Goal: Task Accomplishment & Management: Manage account settings

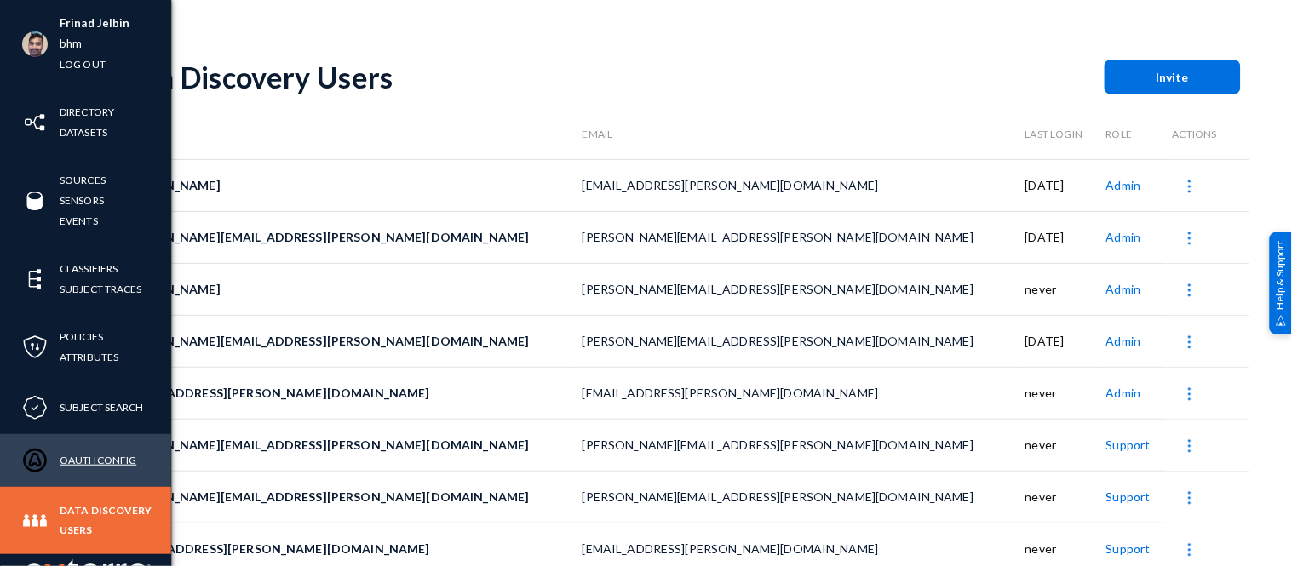
click at [88, 458] on link "OAuthConfig" at bounding box center [98, 461] width 77 height 20
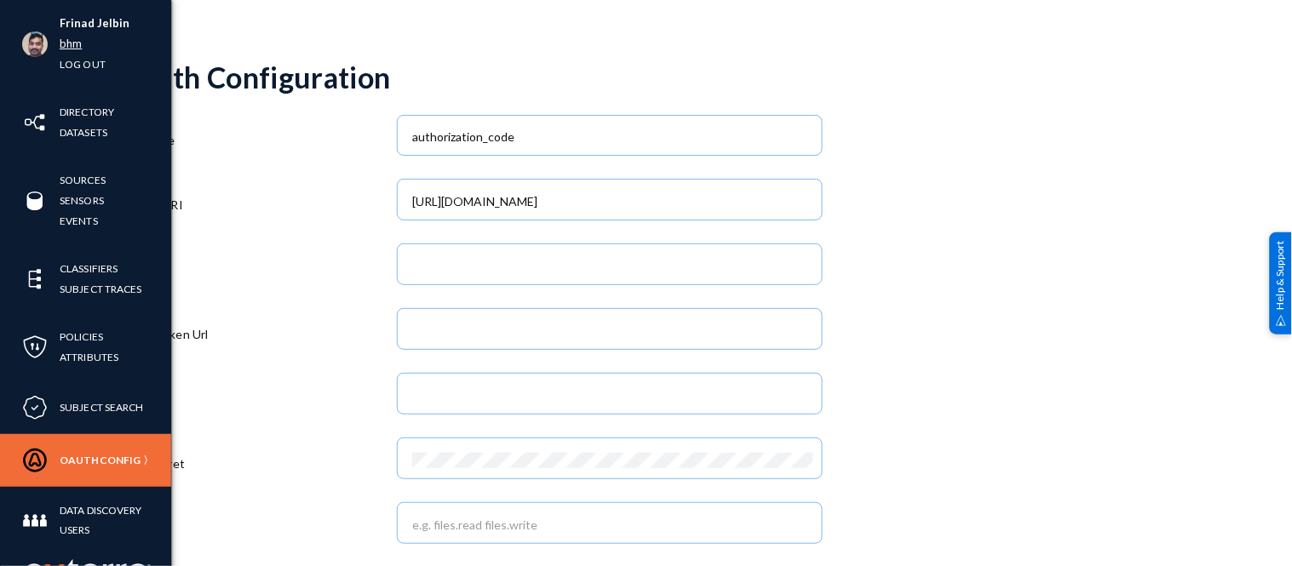
click at [72, 44] on link "bhm" at bounding box center [71, 44] width 22 height 20
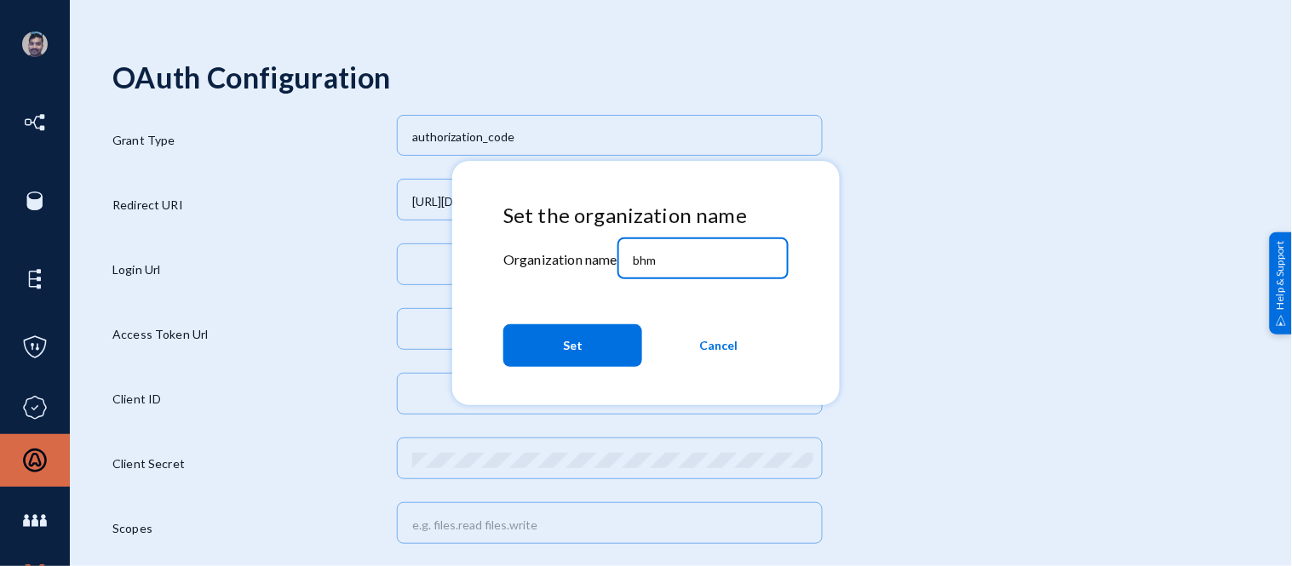
click at [677, 259] on input "bhm" at bounding box center [706, 260] width 147 height 15
type input "b"
type input "[PERSON_NAME]"
click at [555, 352] on button "Set" at bounding box center [572, 346] width 139 height 43
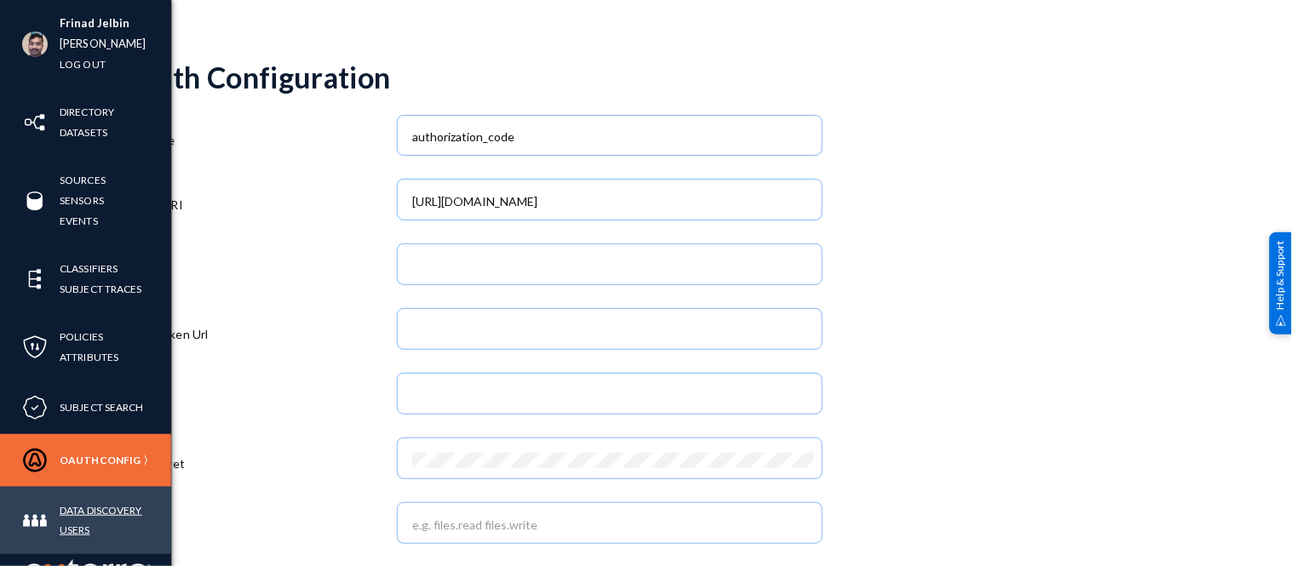
click at [80, 508] on link "Data Discovery Users" at bounding box center [116, 520] width 112 height 39
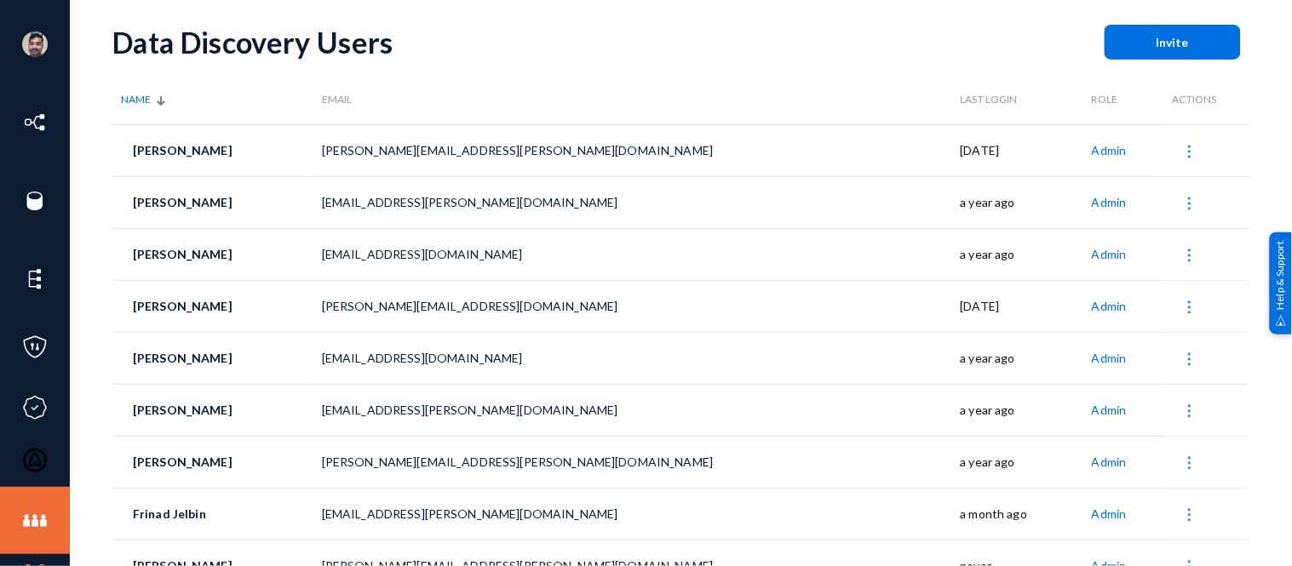
scroll to position [61, 0]
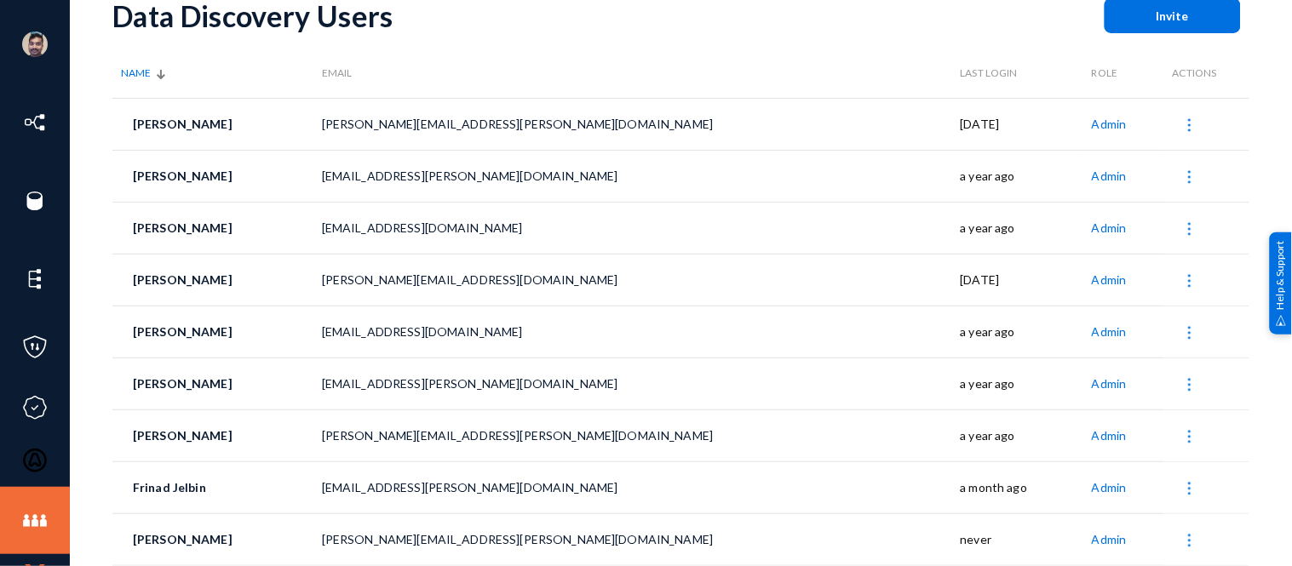
click at [1092, 489] on span "Admin" at bounding box center [1108, 488] width 32 height 19
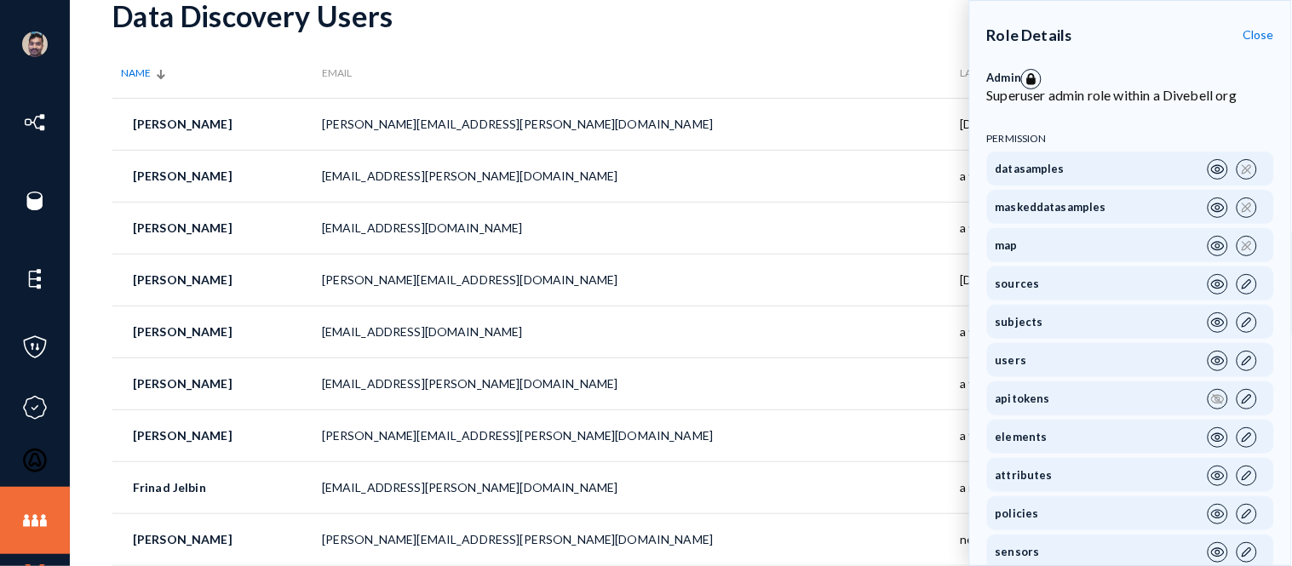
click at [820, 28] on div "Invite" at bounding box center [822, 15] width 856 height 35
click at [1256, 38] on span "Close" at bounding box center [1259, 34] width 32 height 14
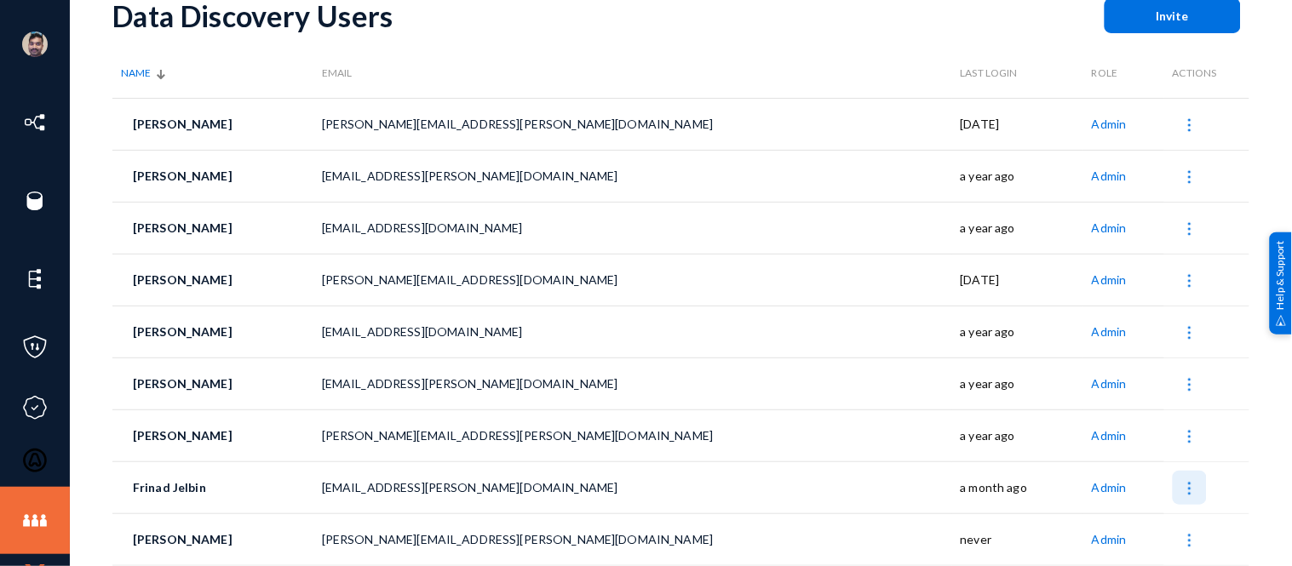
click at [1190, 492] on img at bounding box center [1189, 488] width 17 height 17
click at [765, 40] on div at bounding box center [646, 283] width 1292 height 566
click at [1181, 483] on img at bounding box center [1189, 488] width 17 height 17
click at [1136, 399] on button "edit Edit" at bounding box center [1149, 402] width 106 height 41
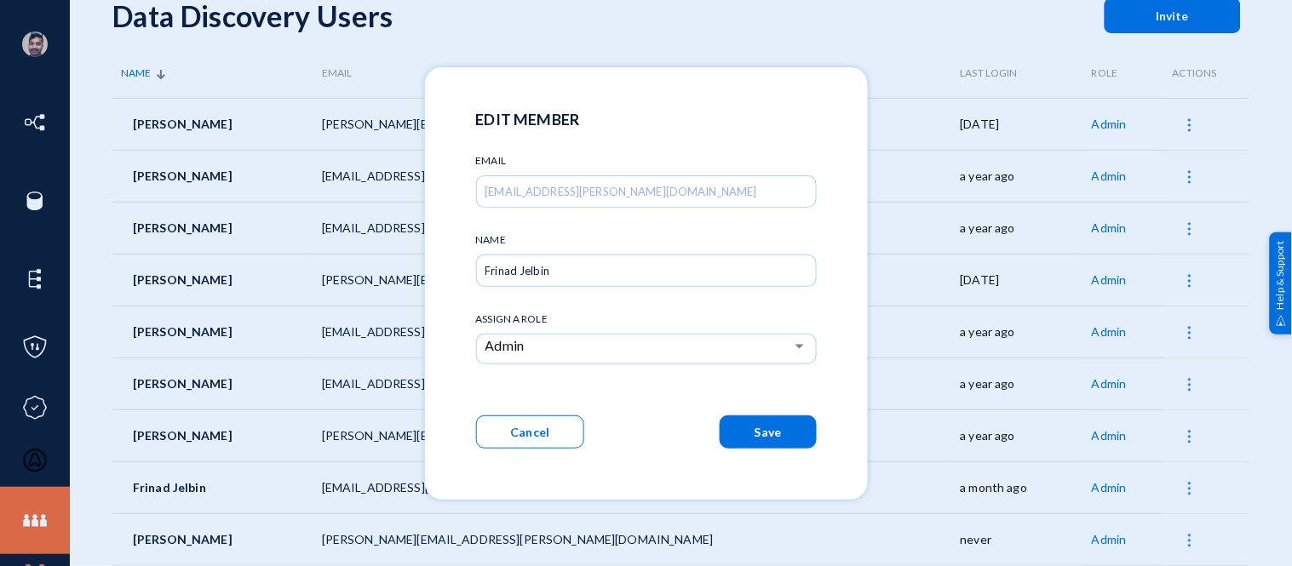
click at [579, 347] on div "Admin" at bounding box center [639, 346] width 307 height 20
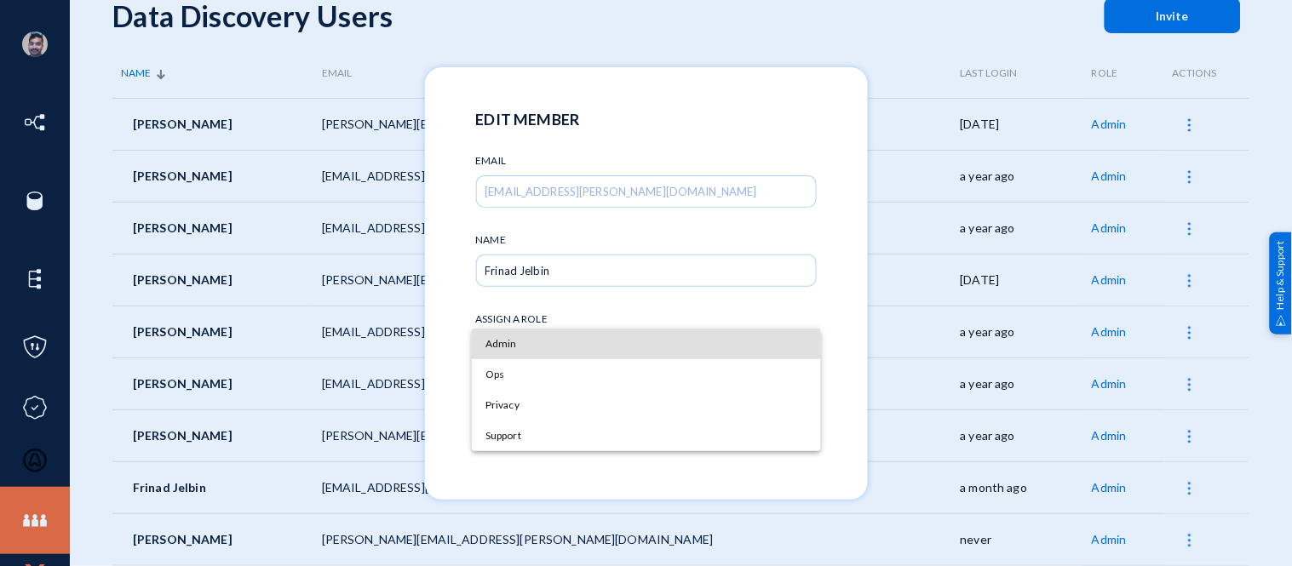
click at [840, 302] on div at bounding box center [646, 283] width 1292 height 566
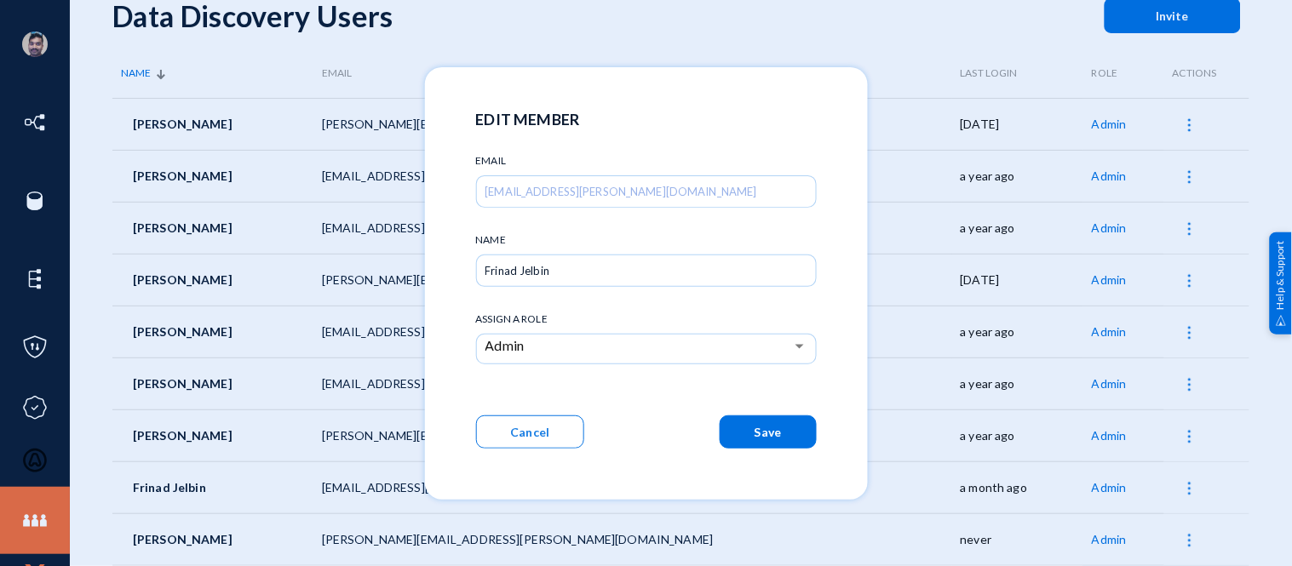
click at [550, 432] on button "Cancel" at bounding box center [530, 432] width 109 height 33
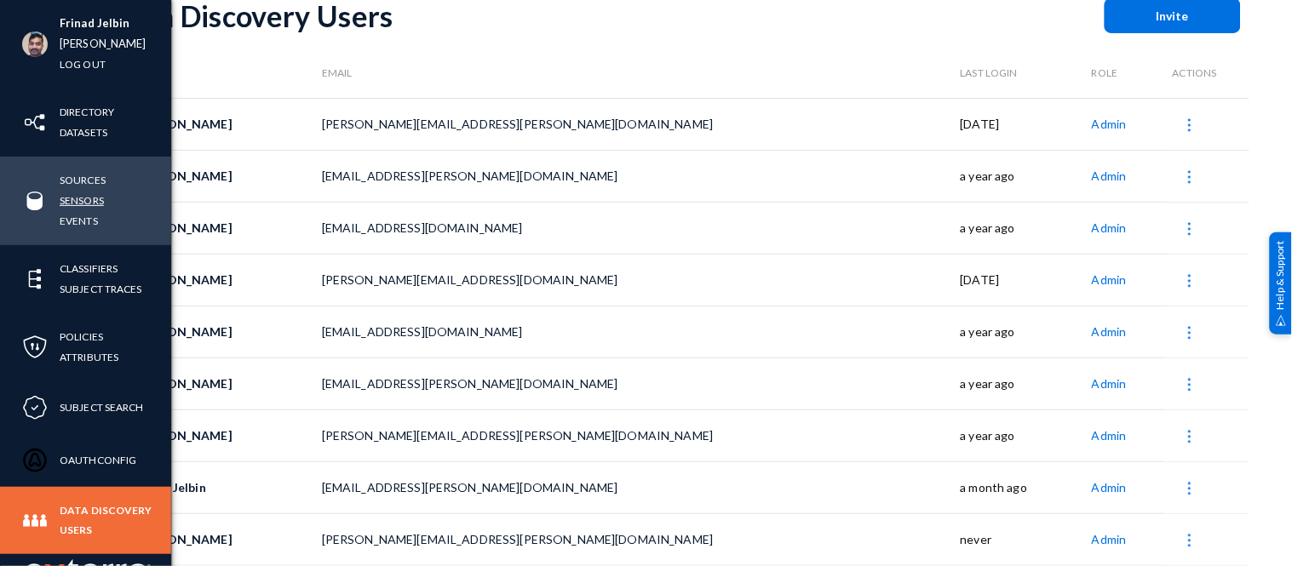
click at [78, 196] on link "Sensors" at bounding box center [82, 201] width 44 height 20
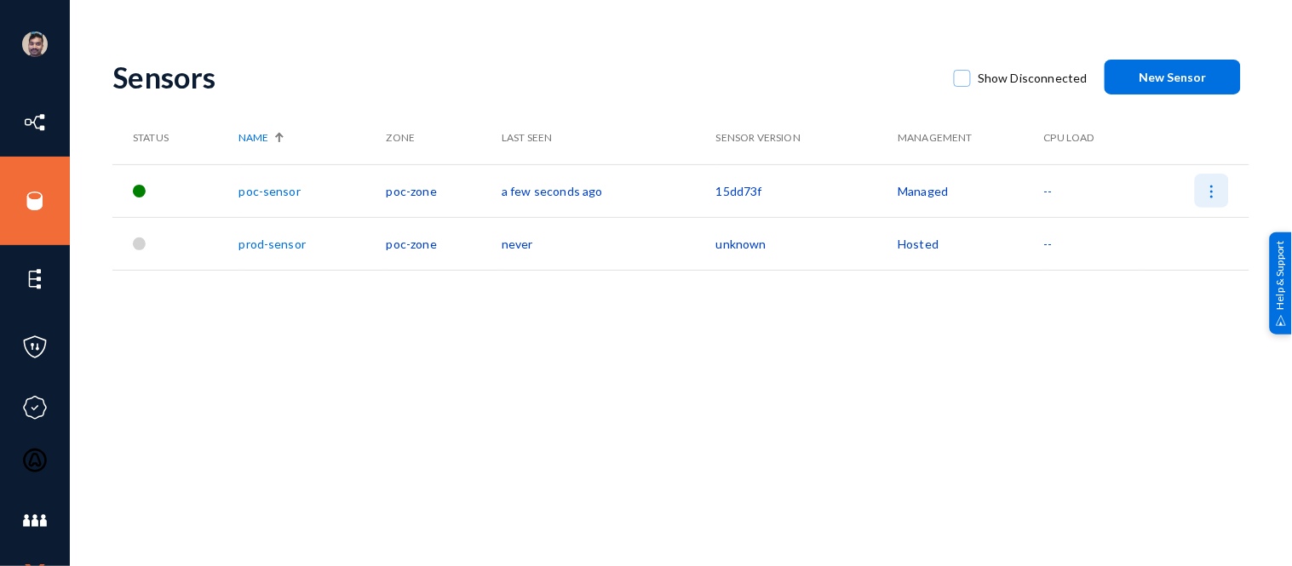
click at [1210, 190] on img at bounding box center [1212, 191] width 17 height 17
click at [1007, 373] on div at bounding box center [646, 283] width 1292 height 566
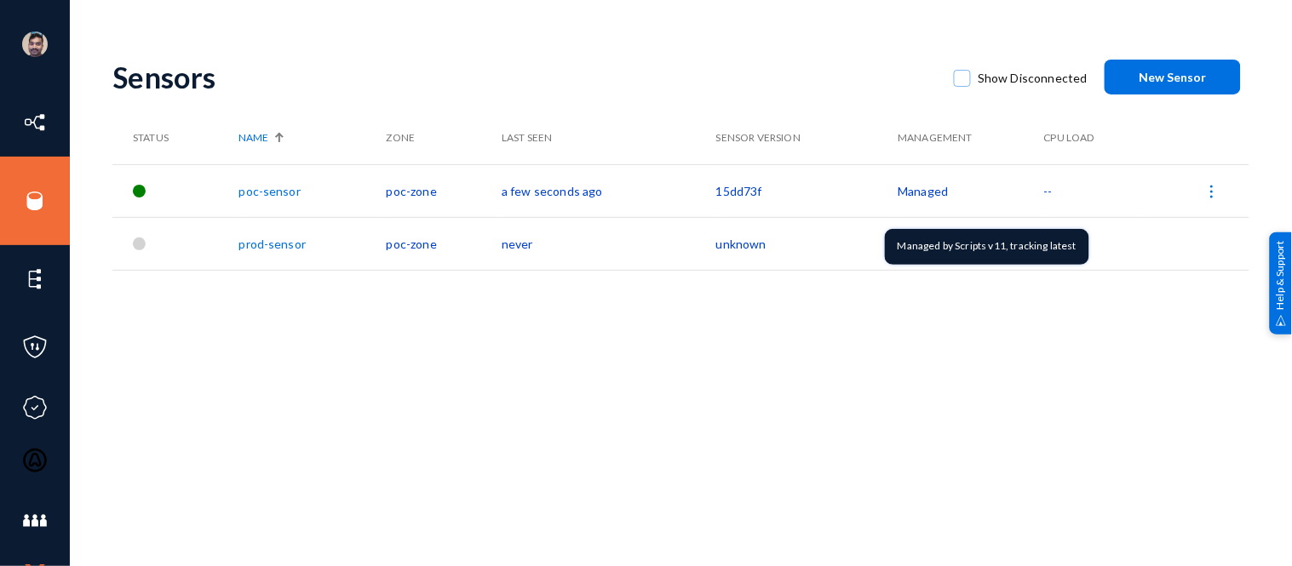
click at [913, 192] on td "Managed" at bounding box center [972, 190] width 146 height 53
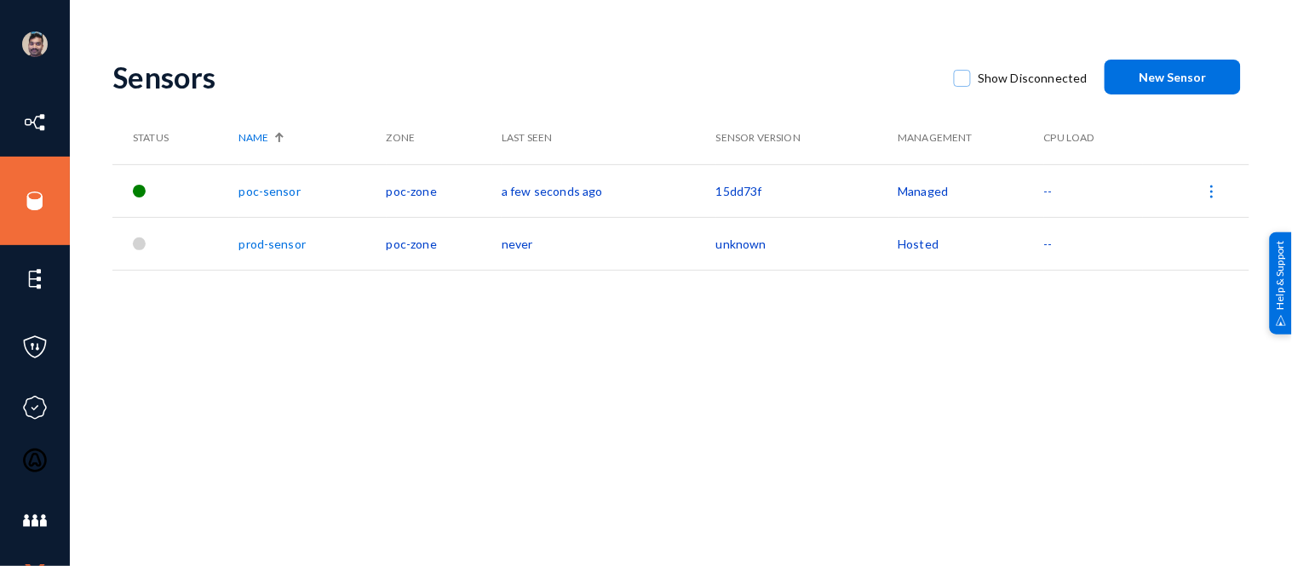
click at [913, 192] on td "Managed" at bounding box center [972, 190] width 146 height 53
click at [261, 189] on link "poc-sensor" at bounding box center [269, 191] width 61 height 14
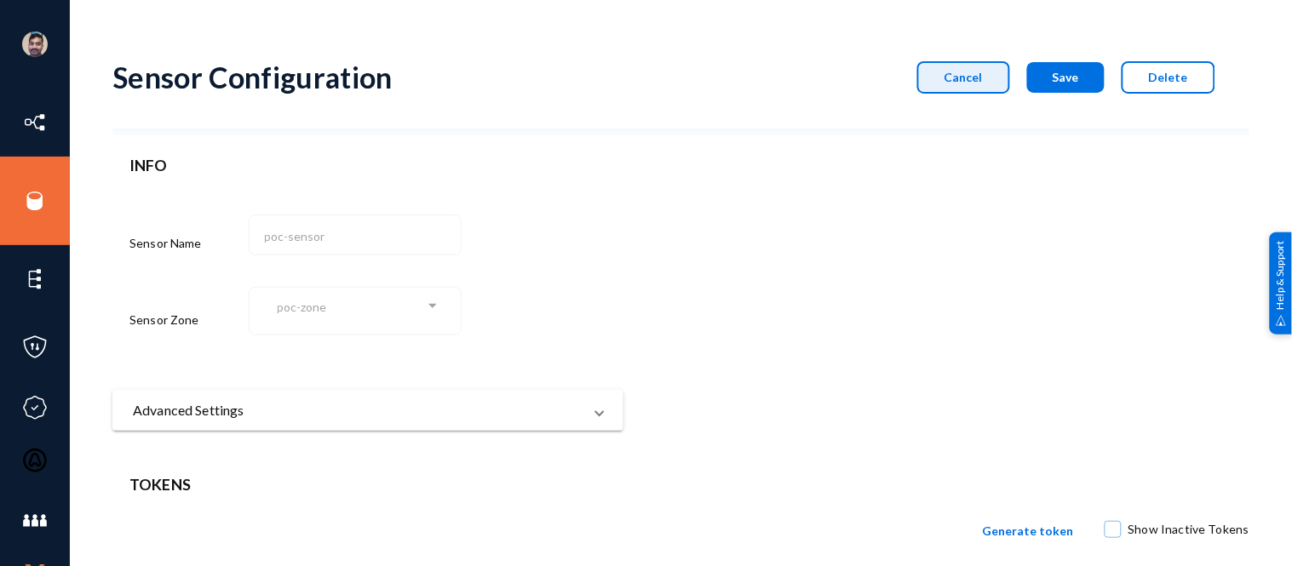
click at [937, 81] on button "Cancel" at bounding box center [963, 77] width 93 height 32
